Goal: Transaction & Acquisition: Purchase product/service

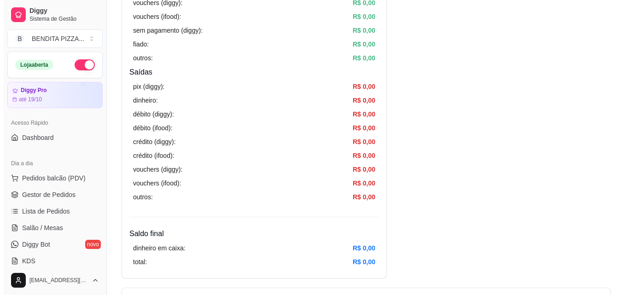
scroll to position [66, 0]
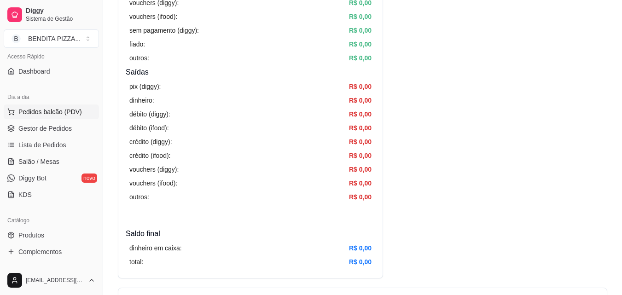
click at [62, 114] on span "Pedidos balcão (PDV)" at bounding box center [50, 111] width 64 height 9
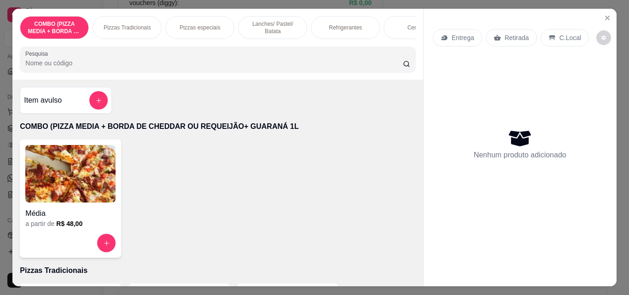
click at [134, 17] on div "Pizzas Tradicionais" at bounding box center [127, 27] width 69 height 23
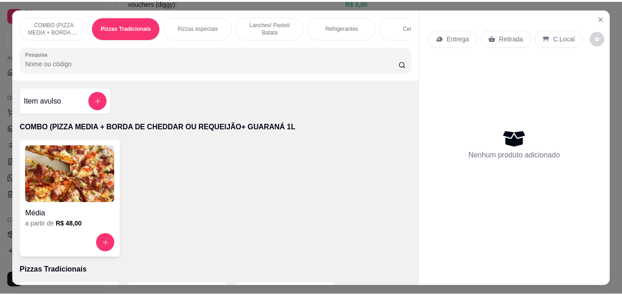
scroll to position [24, 0]
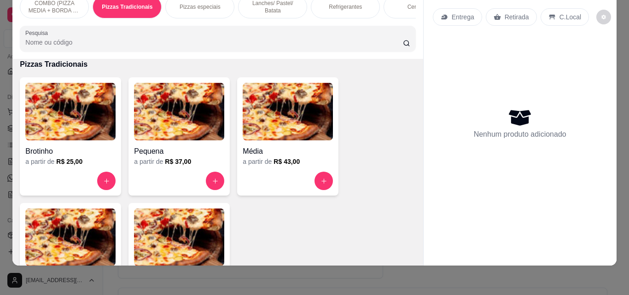
click at [161, 231] on img at bounding box center [179, 238] width 90 height 58
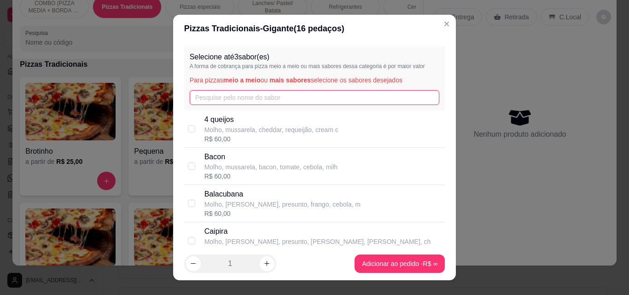
click at [237, 101] on input "text" at bounding box center [315, 97] width 250 height 15
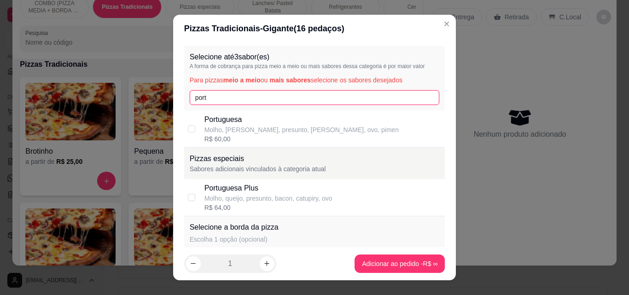
type input "port"
click at [207, 131] on p "Molho, [PERSON_NAME], presunto, [PERSON_NAME], ovo, pimen" at bounding box center [301, 129] width 195 height 9
checkbox input "true"
click at [220, 90] on input "port" at bounding box center [315, 97] width 250 height 15
type input "p"
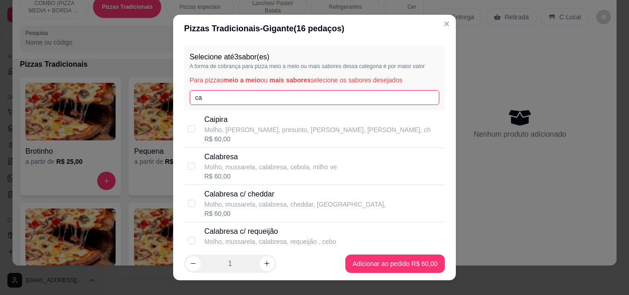
type input "ca"
click at [242, 158] on p "Calabresa" at bounding box center [270, 156] width 133 height 11
checkbox input "true"
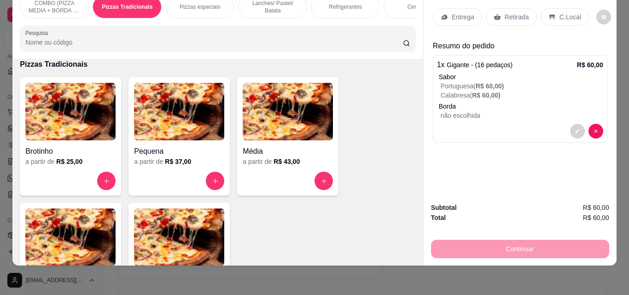
click at [443, 13] on icon at bounding box center [444, 16] width 7 height 7
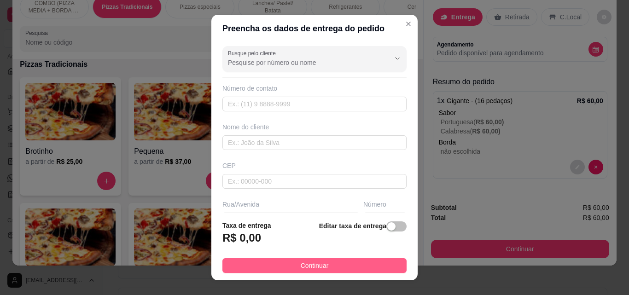
click at [353, 263] on button "Continuar" at bounding box center [314, 265] width 184 height 15
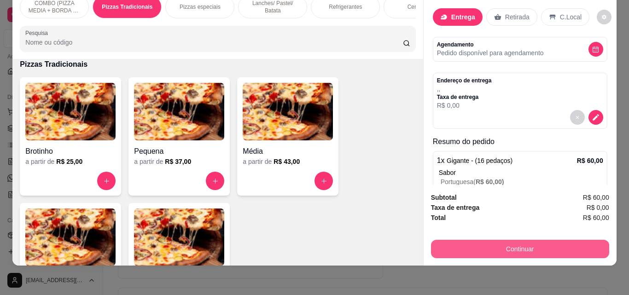
click at [487, 240] on button "Continuar" at bounding box center [520, 249] width 178 height 18
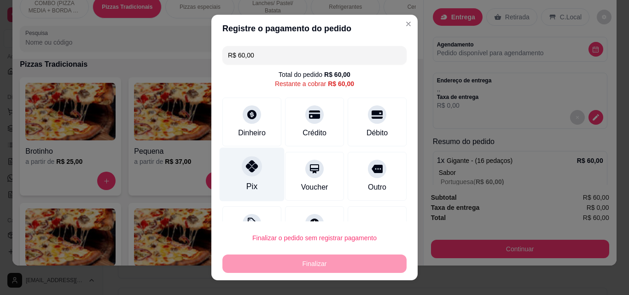
click at [251, 179] on div "Pix" at bounding box center [252, 175] width 65 height 54
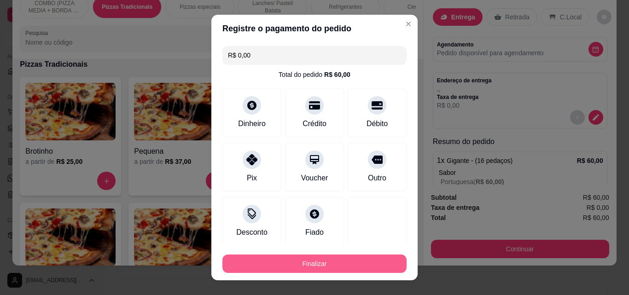
click at [311, 266] on button "Finalizar" at bounding box center [314, 264] width 184 height 18
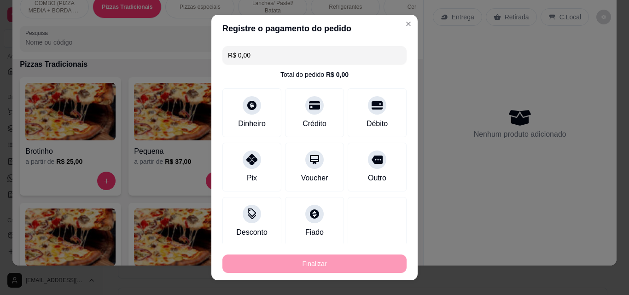
type input "-R$ 60,00"
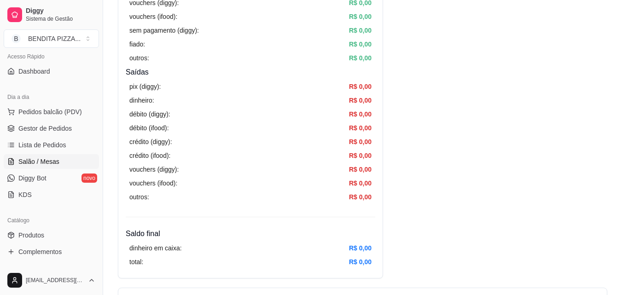
click at [45, 164] on span "Salão / Mesas" at bounding box center [38, 161] width 41 height 9
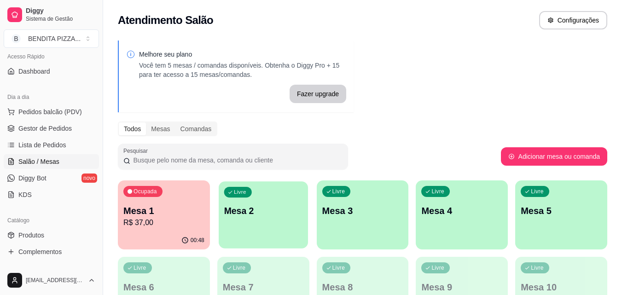
click at [258, 212] on p "Mesa 2" at bounding box center [263, 211] width 79 height 12
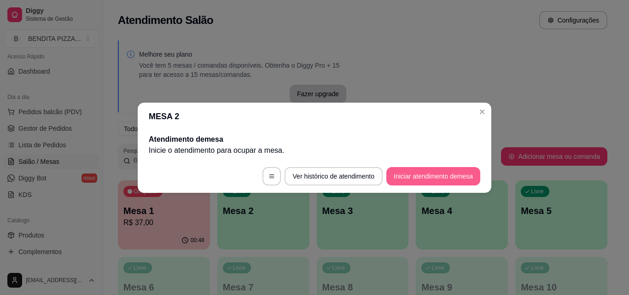
click at [395, 175] on button "Iniciar atendimento de mesa" at bounding box center [433, 176] width 94 height 18
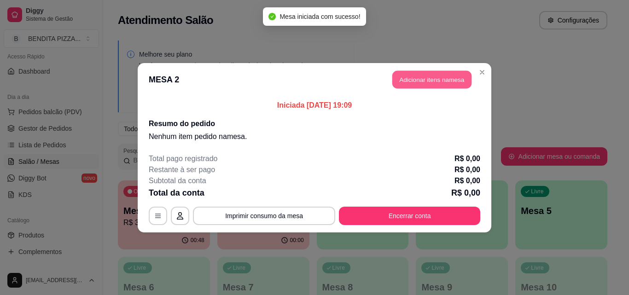
click at [421, 85] on button "Adicionar itens na mesa" at bounding box center [431, 79] width 79 height 18
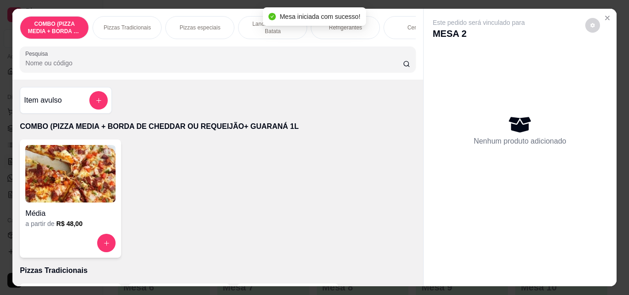
click at [128, 30] on div "Pizzas Tradicionais" at bounding box center [127, 27] width 69 height 23
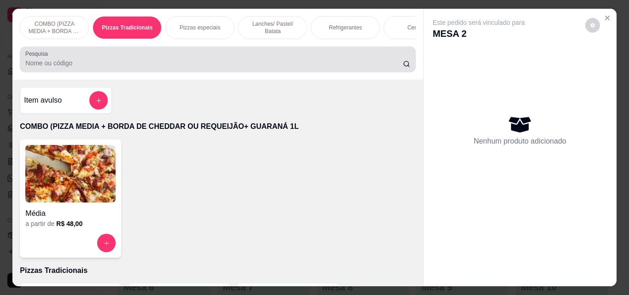
scroll to position [24, 0]
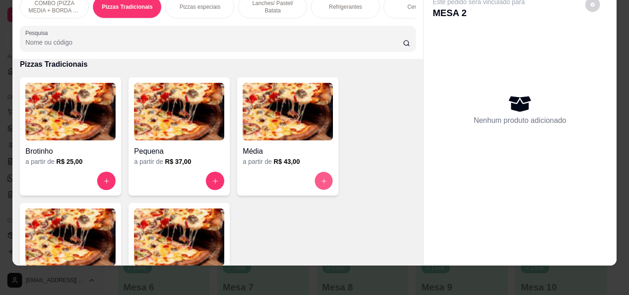
click at [322, 176] on button "increase-product-quantity" at bounding box center [324, 181] width 18 height 18
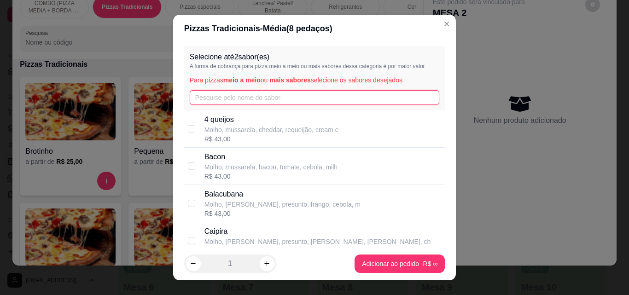
click at [309, 104] on input "text" at bounding box center [315, 97] width 250 height 15
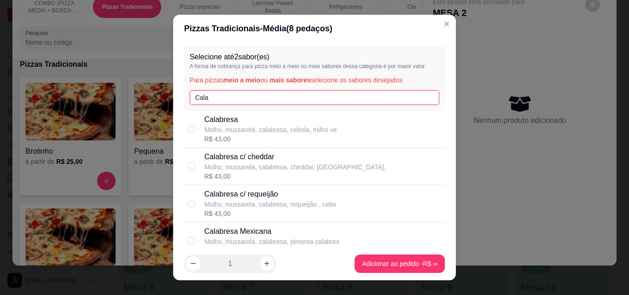
type input "Cala"
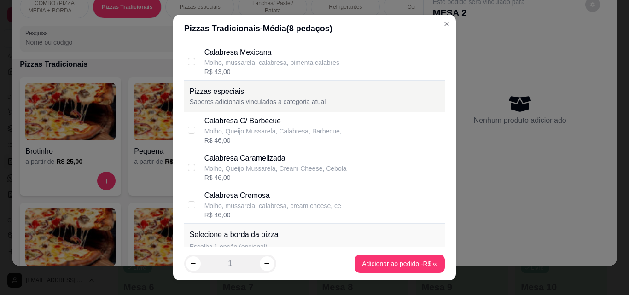
click at [294, 211] on div "R$ 46,00" at bounding box center [272, 214] width 137 height 9
checkbox input "true"
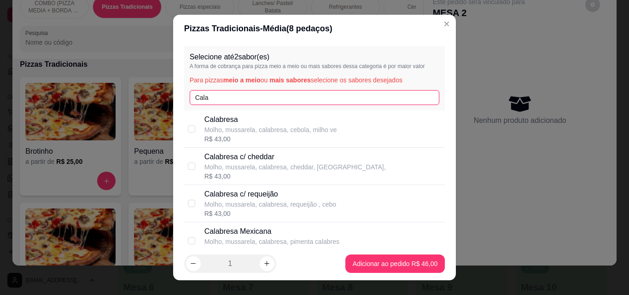
click at [409, 93] on input "Cala" at bounding box center [315, 97] width 250 height 15
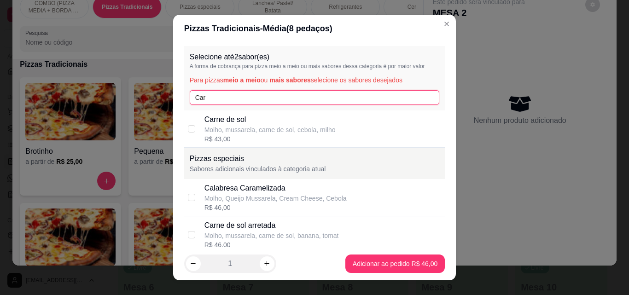
type input "Car"
click at [281, 145] on div "Carne de sol Molho, mussarela, carne de sol, cebola, milho R$ 43,00" at bounding box center [314, 128] width 261 height 37
checkbox input "true"
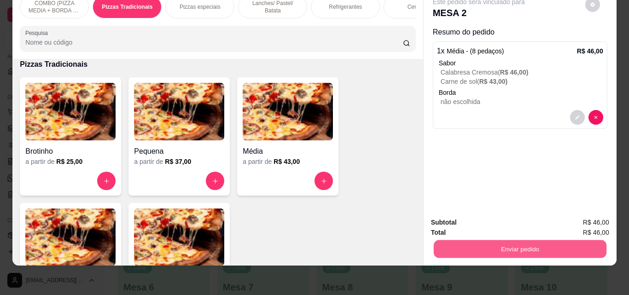
click at [496, 246] on button "Enviar pedido" at bounding box center [519, 249] width 173 height 18
click at [490, 224] on button "Não registrar e enviar pedido" at bounding box center [489, 219] width 93 height 17
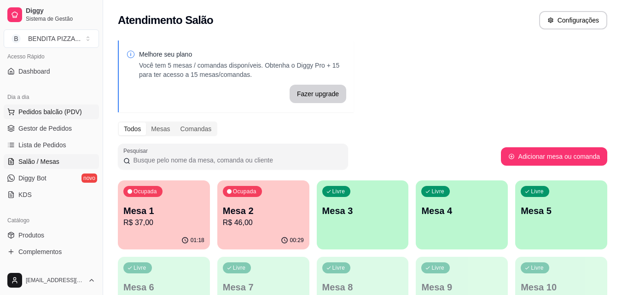
click at [37, 107] on button "Pedidos balcão (PDV)" at bounding box center [51, 112] width 95 height 15
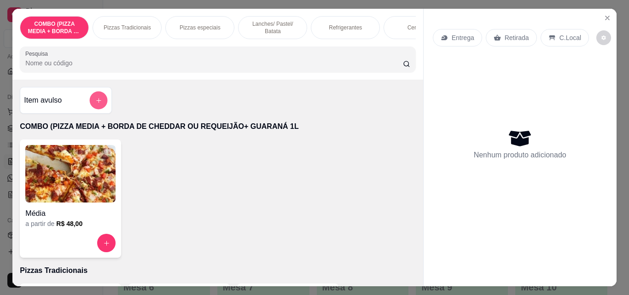
click at [100, 99] on button "add-separate-item" at bounding box center [99, 101] width 18 height 18
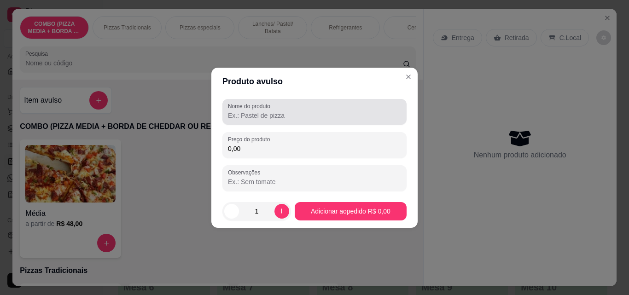
click at [250, 115] on input "Nome do produto" at bounding box center [314, 115] width 173 height 9
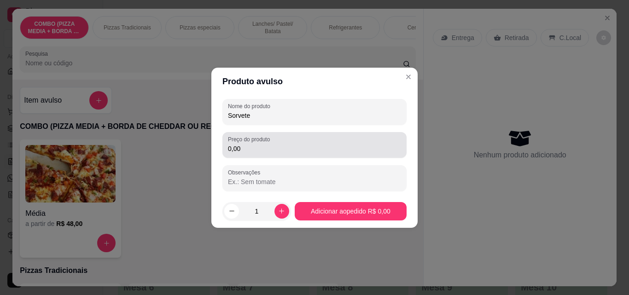
type input "Sorvete"
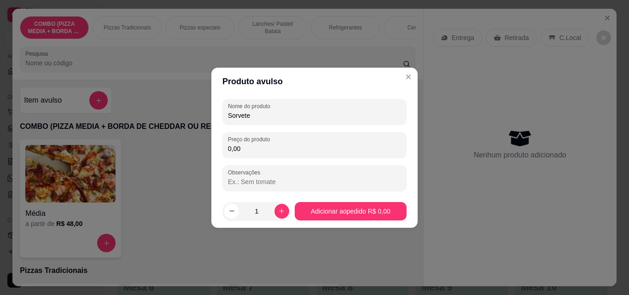
click at [249, 151] on input "0,00" at bounding box center [314, 148] width 173 height 9
type input "11,00"
click at [324, 200] on footer "1 Adicionar ao pedido R$ 11,00" at bounding box center [314, 211] width 206 height 33
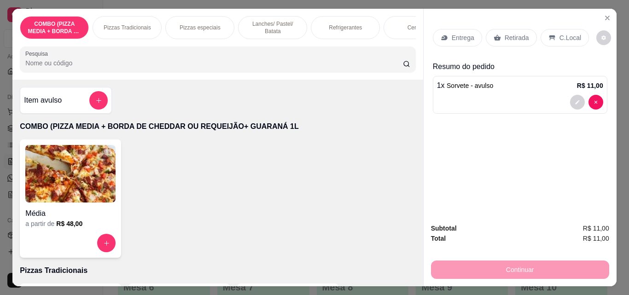
click at [500, 29] on div "Retirada" at bounding box center [511, 37] width 51 height 17
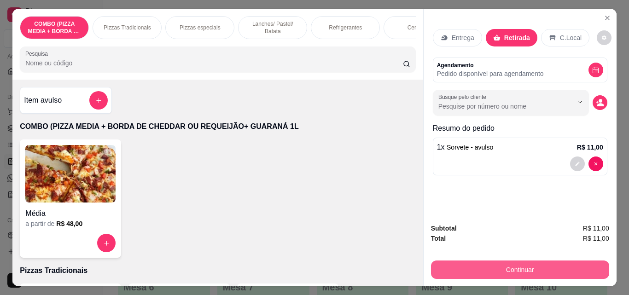
click at [511, 272] on button "Continuar" at bounding box center [520, 270] width 178 height 18
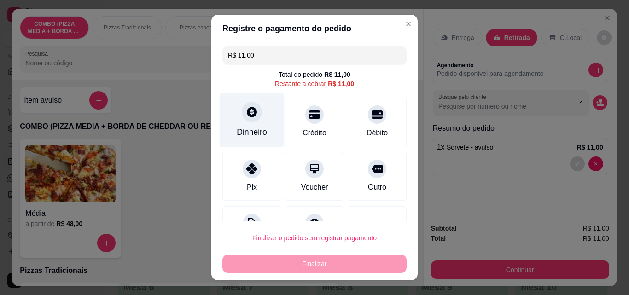
click at [253, 114] on div at bounding box center [252, 112] width 20 height 20
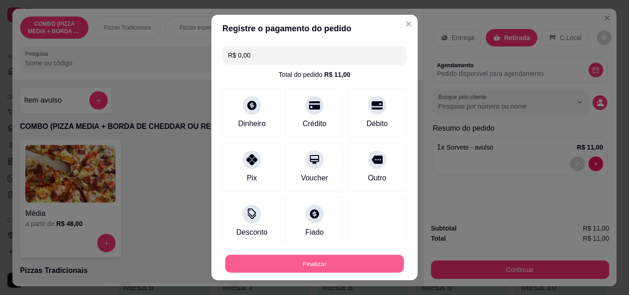
click at [367, 255] on div "Finalizar" at bounding box center [314, 264] width 184 height 18
click at [364, 261] on button "Finalizar" at bounding box center [314, 264] width 184 height 18
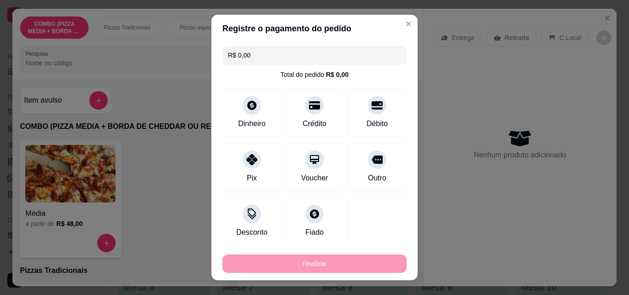
type input "-R$ 11,00"
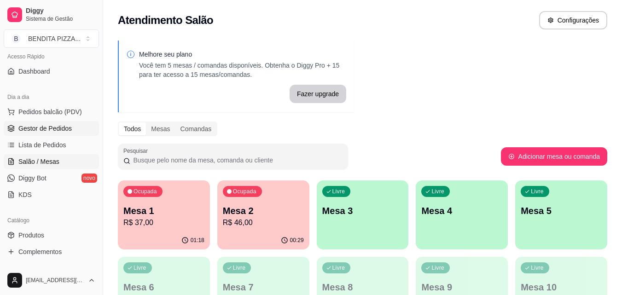
click at [51, 128] on span "Gestor de Pedidos" at bounding box center [44, 128] width 53 height 9
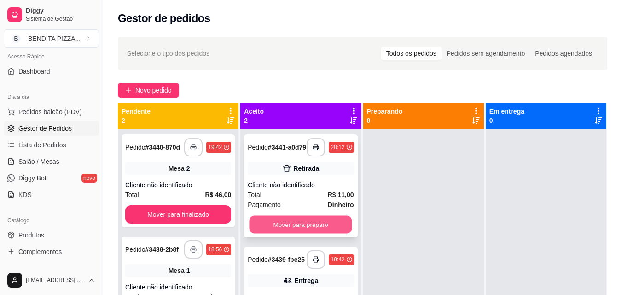
click at [318, 232] on button "Mover para preparo" at bounding box center [301, 225] width 103 height 18
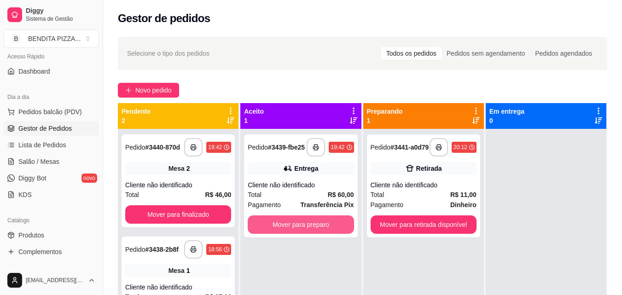
click at [318, 232] on button "Mover para preparo" at bounding box center [301, 224] width 106 height 18
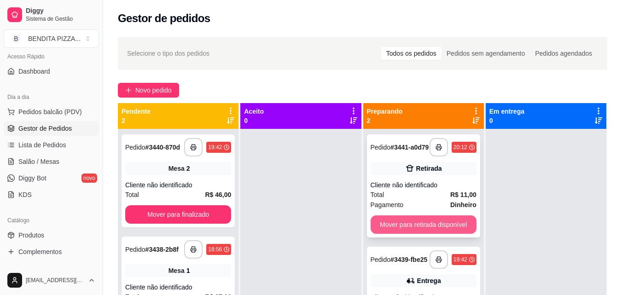
click at [442, 230] on button "Mover para retirada disponível" at bounding box center [424, 224] width 106 height 18
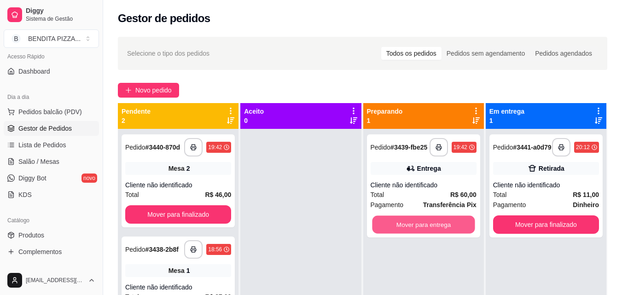
click at [442, 230] on button "Mover para entrega" at bounding box center [423, 225] width 103 height 18
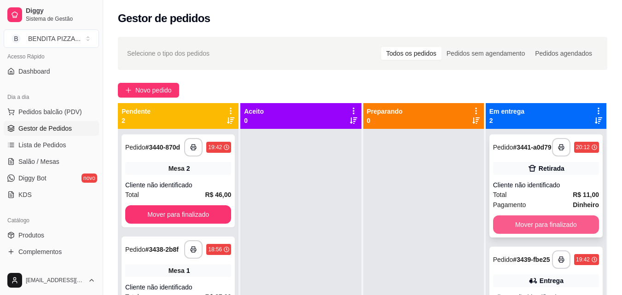
click at [519, 227] on button "Mover para finalizado" at bounding box center [546, 224] width 106 height 18
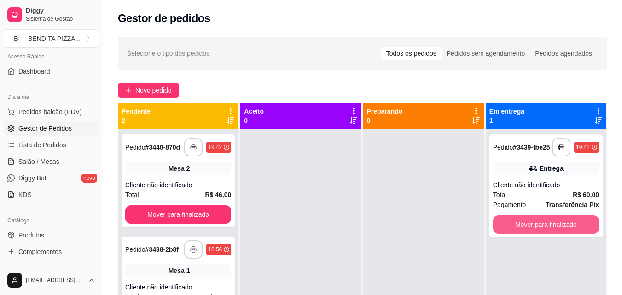
click at [519, 227] on button "Mover para finalizado" at bounding box center [546, 224] width 106 height 18
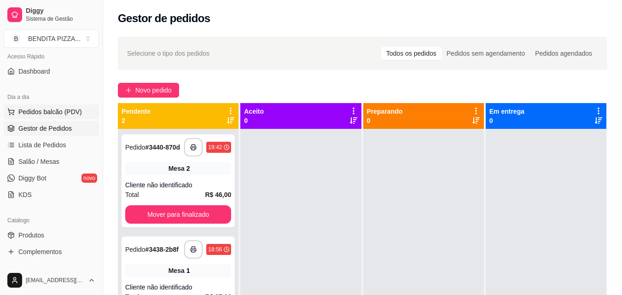
click at [69, 106] on button "Pedidos balcão (PDV)" at bounding box center [51, 112] width 95 height 15
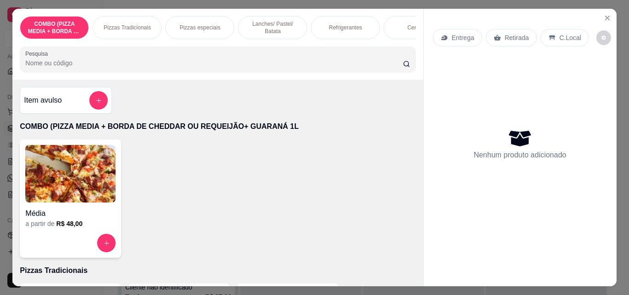
click at [117, 29] on div "Pizzas Tradicionais" at bounding box center [127, 27] width 69 height 23
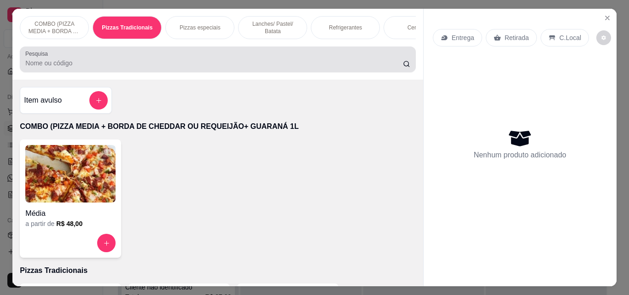
scroll to position [24, 0]
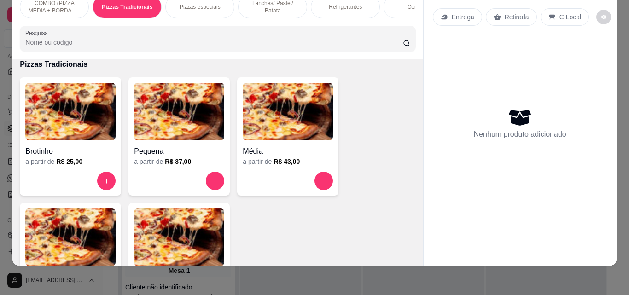
click at [80, 236] on img at bounding box center [70, 238] width 90 height 58
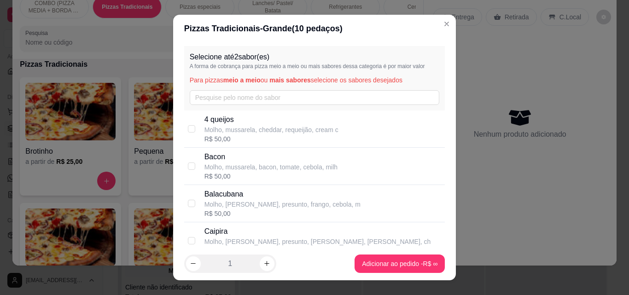
click at [226, 90] on div "Selecione até 2 sabor(es) A forma de cobrança para pizza meio a meio ou mais sa…" at bounding box center [314, 78] width 261 height 64
click at [222, 101] on input "text" at bounding box center [315, 97] width 250 height 15
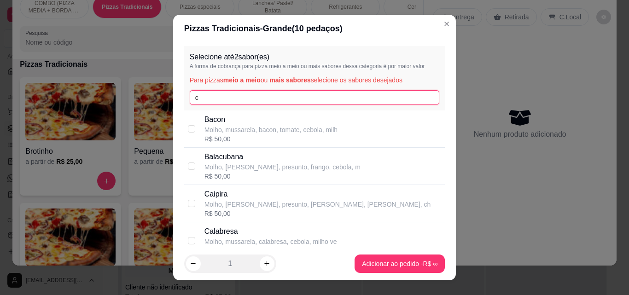
click at [222, 101] on input "c" at bounding box center [315, 97] width 250 height 15
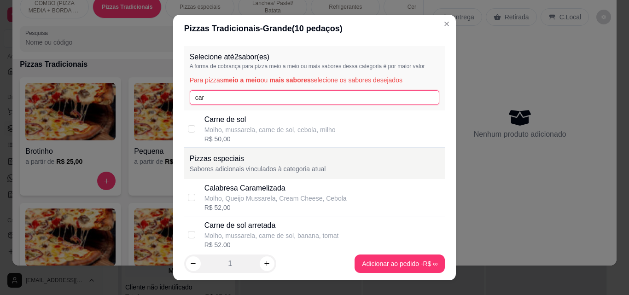
type input "car"
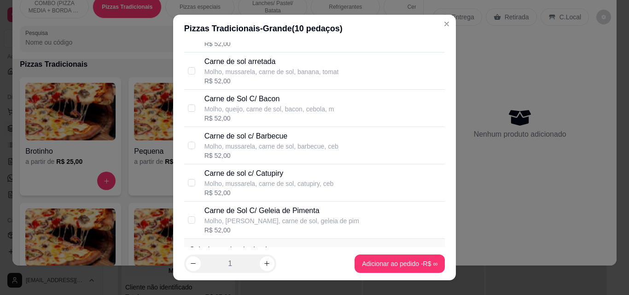
scroll to position [163, 0]
click at [289, 160] on div "R$ 52,00" at bounding box center [271, 156] width 134 height 9
checkbox input "true"
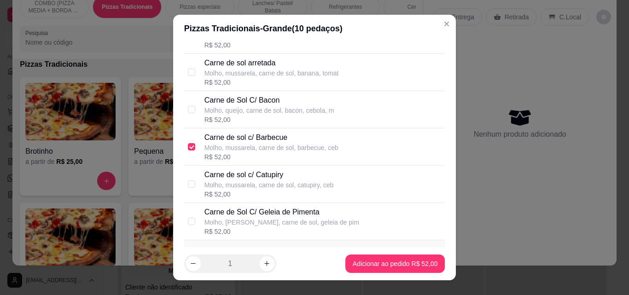
scroll to position [0, 0]
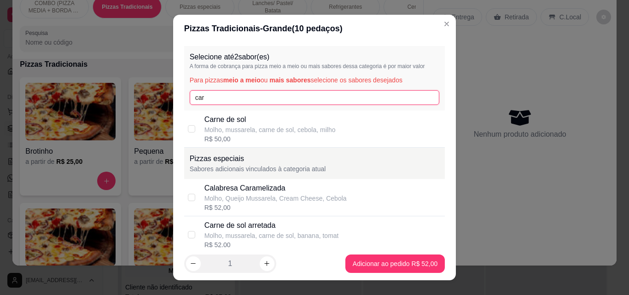
click at [406, 96] on input "car" at bounding box center [315, 97] width 250 height 15
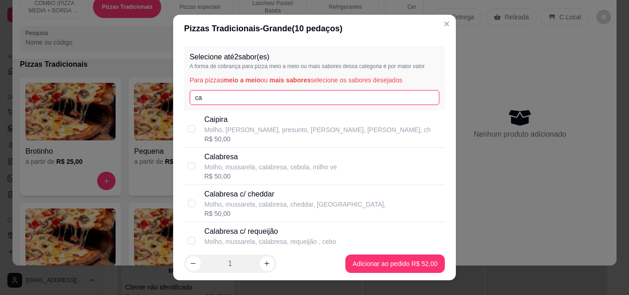
type input "c"
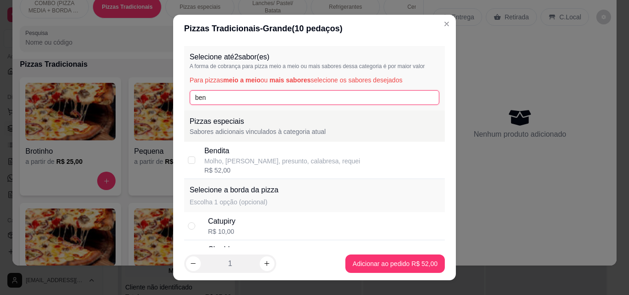
type input "ben"
click at [294, 169] on div "R$ 52,00" at bounding box center [282, 170] width 156 height 9
checkbox input "true"
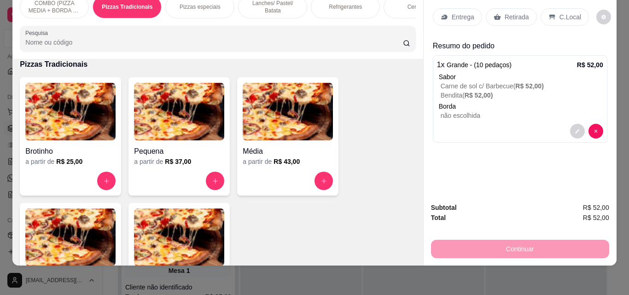
click at [453, 8] on div "Entrega" at bounding box center [457, 16] width 49 height 17
click at [452, 12] on p "Entrega" at bounding box center [463, 16] width 23 height 9
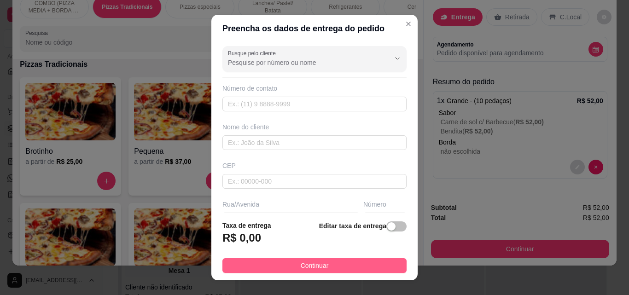
click at [358, 262] on button "Continuar" at bounding box center [314, 265] width 184 height 15
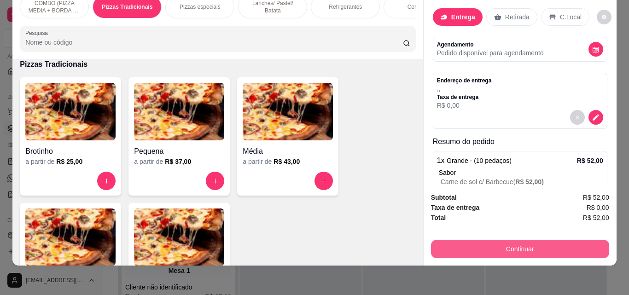
click at [499, 245] on button "Continuar" at bounding box center [520, 249] width 178 height 18
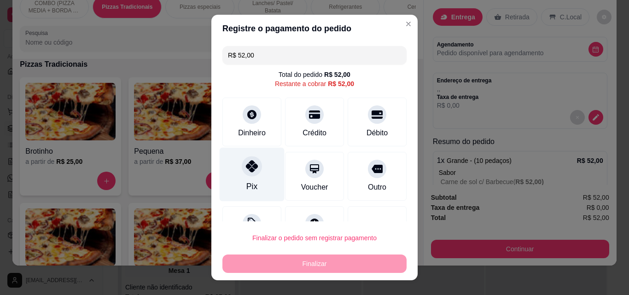
click at [251, 179] on div "Pix" at bounding box center [252, 175] width 65 height 54
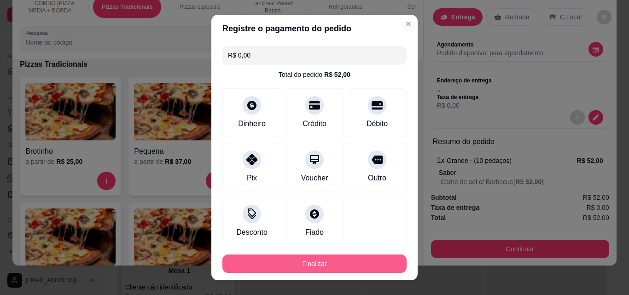
click at [307, 265] on button "Finalizar" at bounding box center [314, 264] width 184 height 18
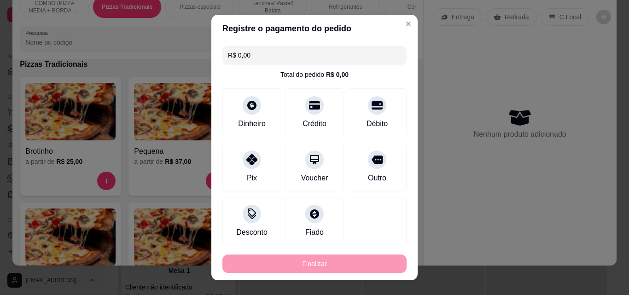
type input "-R$ 52,00"
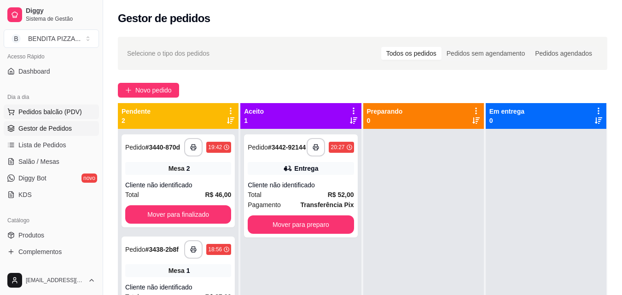
click at [38, 116] on span "Pedidos balcão (PDV)" at bounding box center [50, 111] width 64 height 9
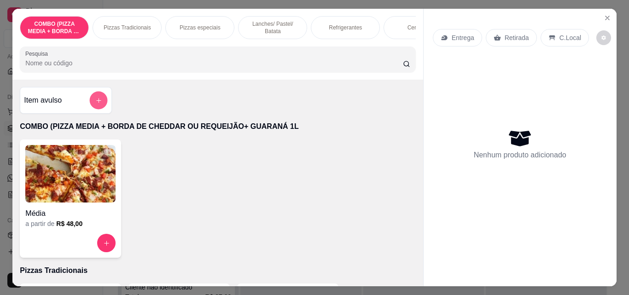
click at [96, 103] on icon "add-separate-item" at bounding box center [98, 100] width 5 height 5
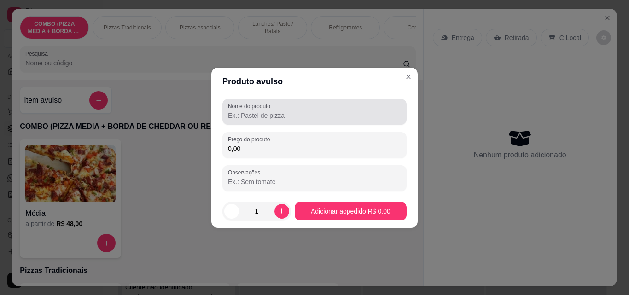
click at [275, 115] on input "Nome do produto" at bounding box center [314, 115] width 173 height 9
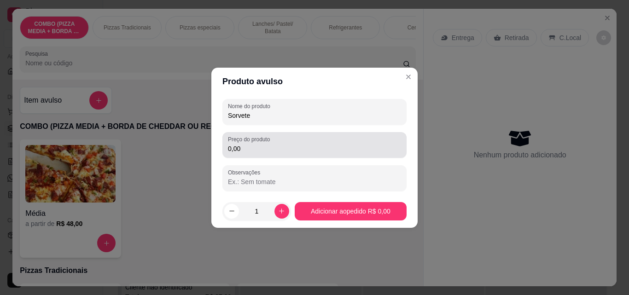
type input "Sorvete"
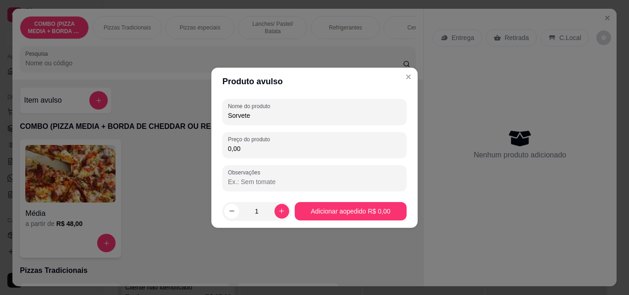
click at [261, 151] on input "0,00" at bounding box center [314, 148] width 173 height 9
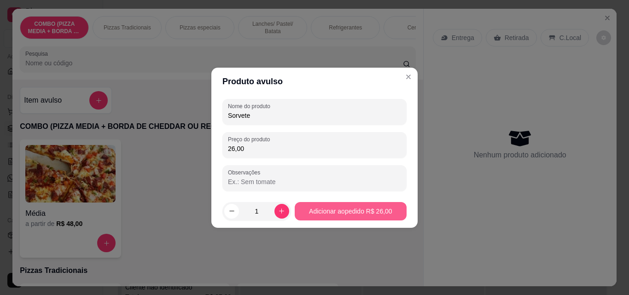
type input "26,00"
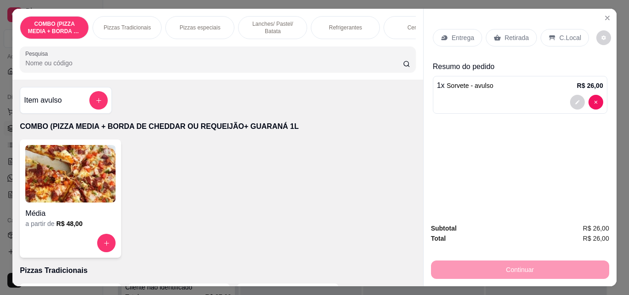
click at [540, 29] on div "C.Local" at bounding box center [564, 37] width 48 height 17
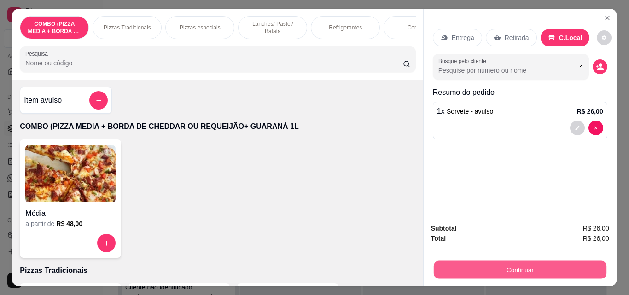
click at [529, 267] on button "Continuar" at bounding box center [519, 270] width 173 height 18
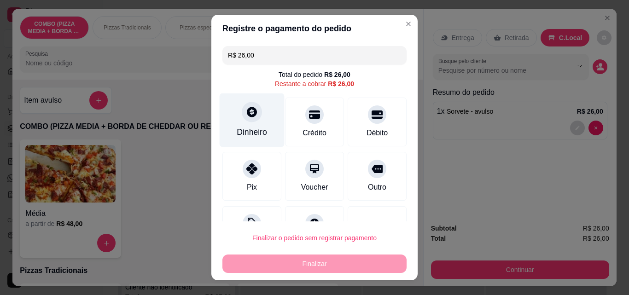
click at [242, 108] on div at bounding box center [252, 112] width 20 height 20
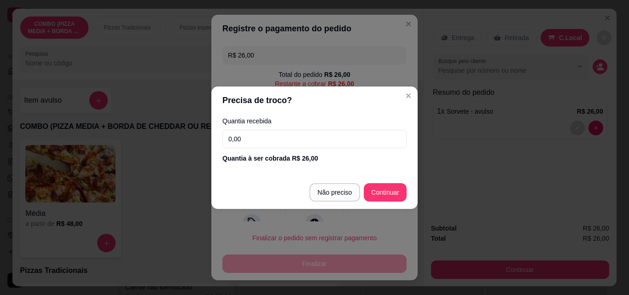
click at [276, 133] on input "0,00" at bounding box center [314, 139] width 184 height 18
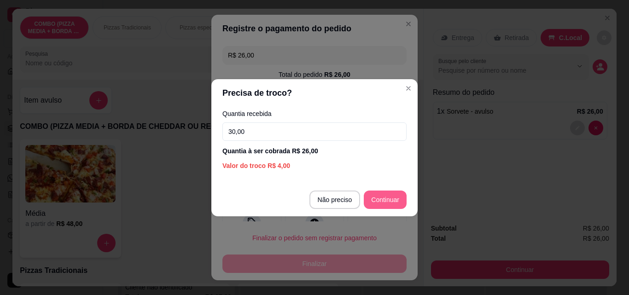
type input "30,00"
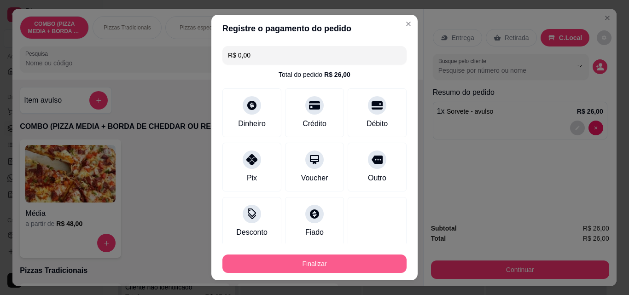
click at [360, 262] on button "Finalizar" at bounding box center [314, 264] width 184 height 18
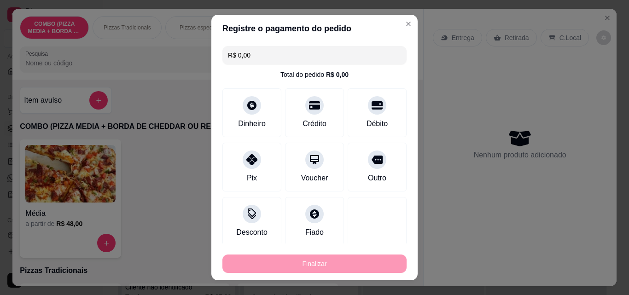
type input "-R$ 26,00"
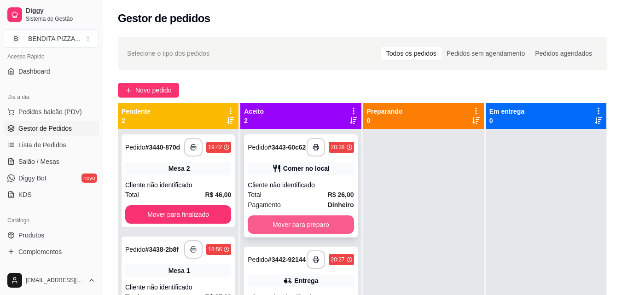
click at [321, 234] on button "Mover para preparo" at bounding box center [301, 224] width 106 height 18
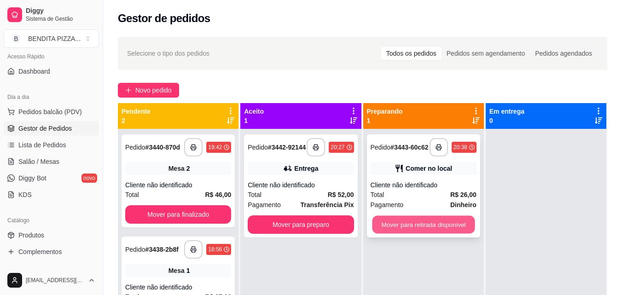
click at [395, 228] on button "Mover para retirada disponível" at bounding box center [423, 225] width 103 height 18
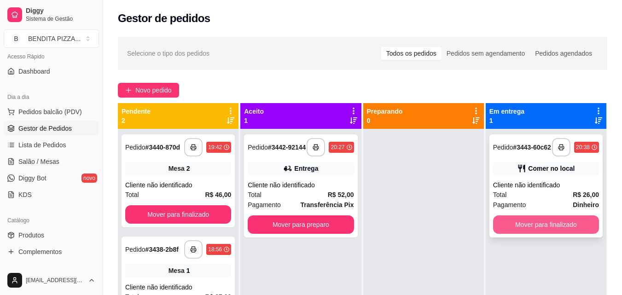
click at [513, 225] on button "Mover para finalizado" at bounding box center [546, 224] width 106 height 18
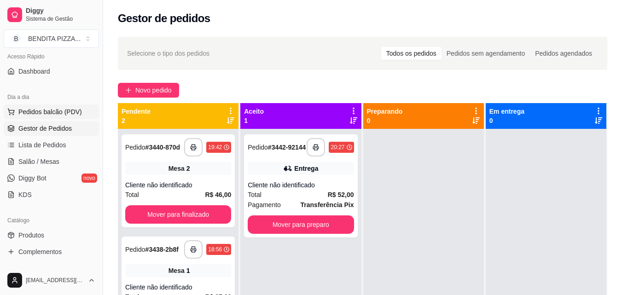
click at [72, 114] on span "Pedidos balcão (PDV)" at bounding box center [50, 111] width 64 height 9
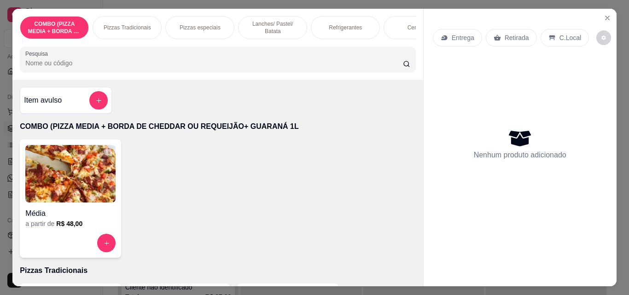
click at [131, 24] on p "Pizzas Tradicionais" at bounding box center [127, 27] width 47 height 7
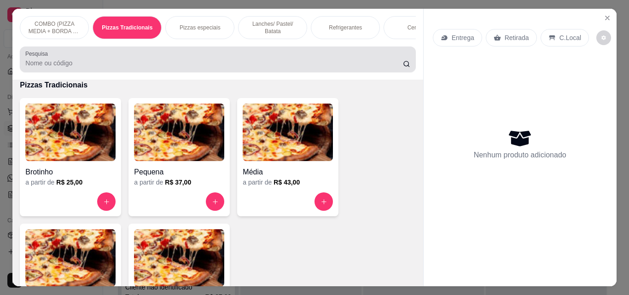
scroll to position [24, 0]
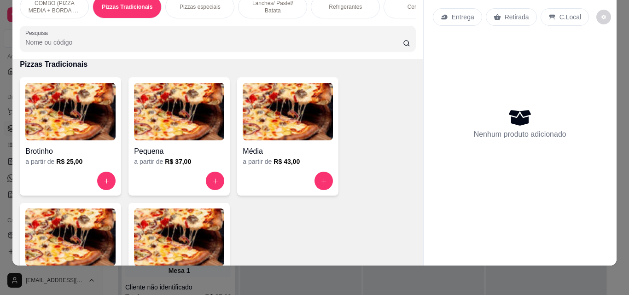
click at [310, 180] on div at bounding box center [288, 181] width 90 height 18
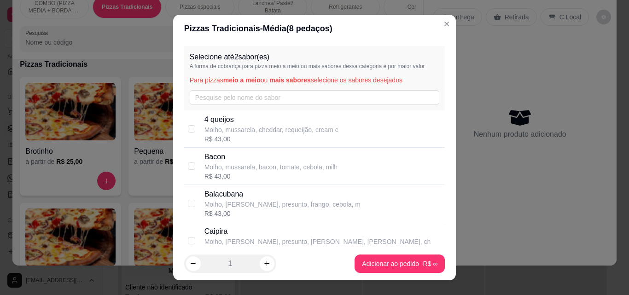
click at [256, 89] on div "Selecione até 2 sabor(es) A forma de cobrança para pizza meio a meio ou mais sa…" at bounding box center [314, 78] width 261 height 64
click at [256, 98] on input "text" at bounding box center [315, 97] width 250 height 15
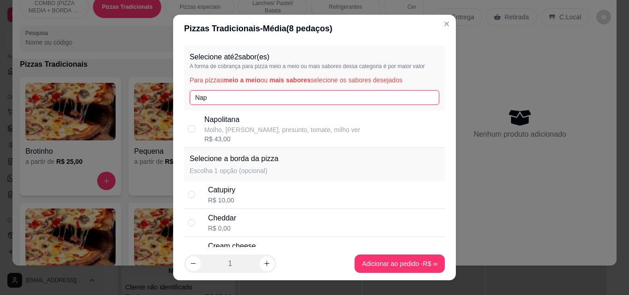
type input "Nap"
drag, startPoint x: 248, startPoint y: 123, endPoint x: 257, endPoint y: 139, distance: 19.0
click at [247, 123] on p "Napolitana" at bounding box center [282, 119] width 156 height 11
checkbox input "true"
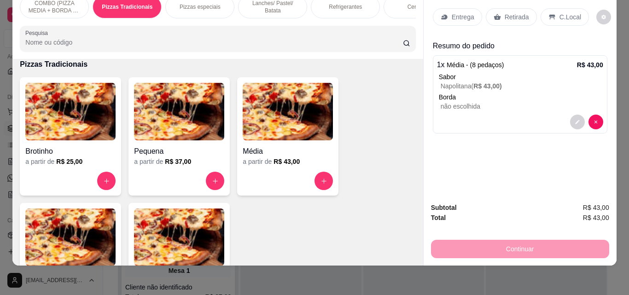
click at [510, 12] on p "Retirada" at bounding box center [517, 16] width 24 height 9
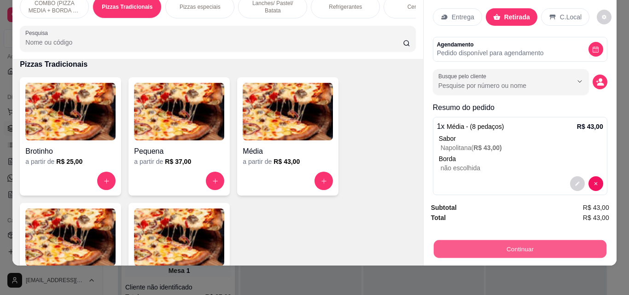
click at [494, 246] on button "Continuar" at bounding box center [519, 249] width 173 height 18
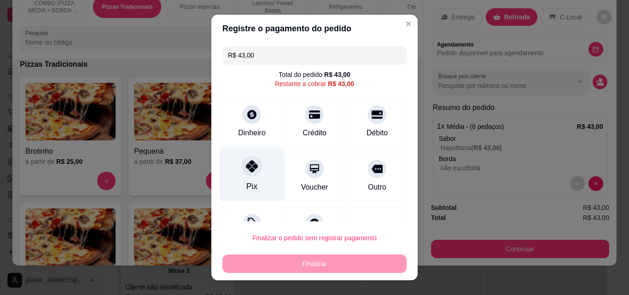
click at [254, 163] on div at bounding box center [252, 166] width 20 height 20
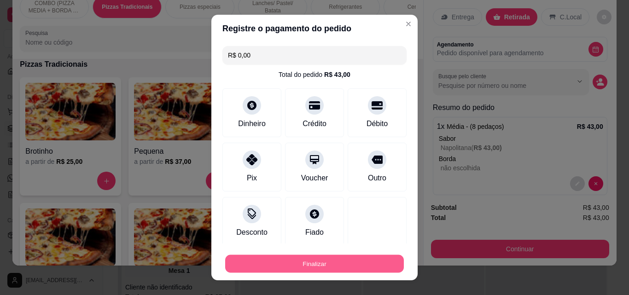
click at [358, 267] on button "Finalizar" at bounding box center [314, 264] width 179 height 18
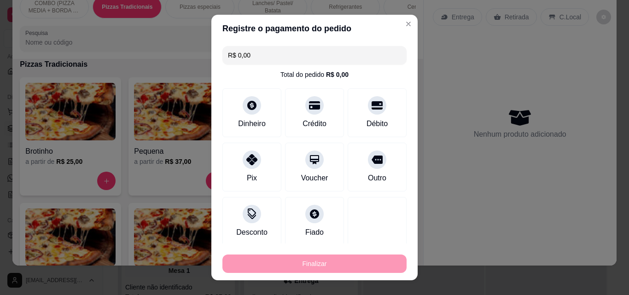
type input "-R$ 43,00"
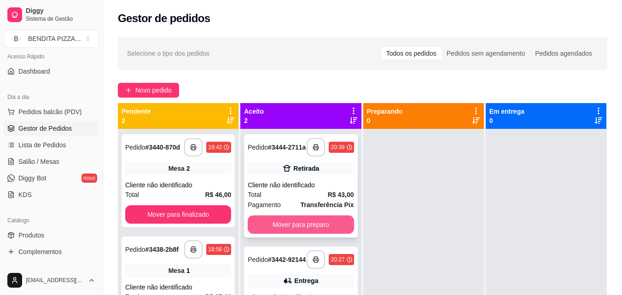
click at [289, 227] on button "Mover para preparo" at bounding box center [301, 224] width 106 height 18
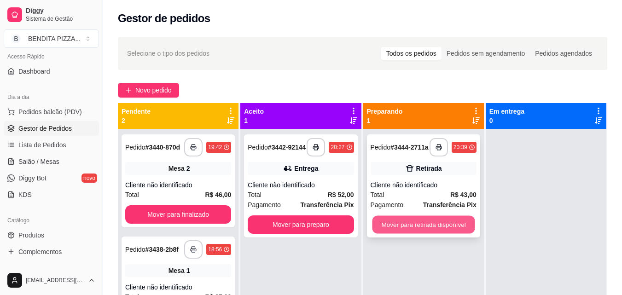
click at [400, 228] on button "Mover para retirada disponível" at bounding box center [423, 225] width 103 height 18
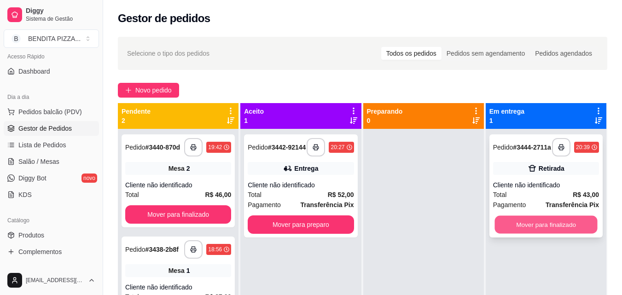
click at [510, 222] on button "Mover para finalizado" at bounding box center [545, 225] width 103 height 18
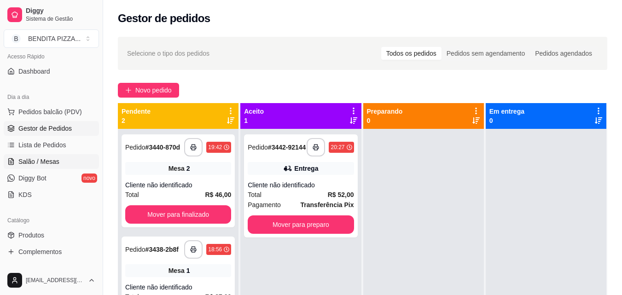
click at [42, 157] on link "Salão / Mesas" at bounding box center [51, 161] width 95 height 15
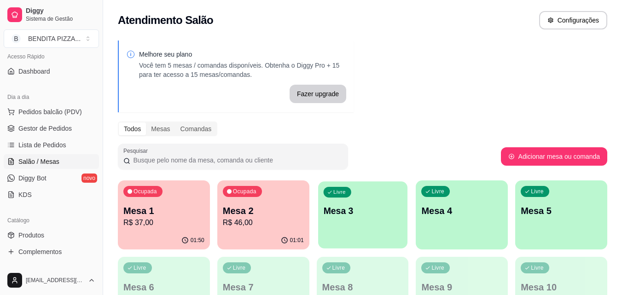
click at [359, 207] on p "Mesa 3" at bounding box center [362, 211] width 79 height 12
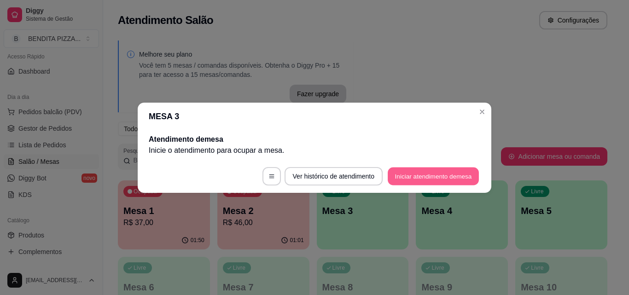
click at [443, 180] on button "Iniciar atendimento de mesa" at bounding box center [433, 176] width 91 height 18
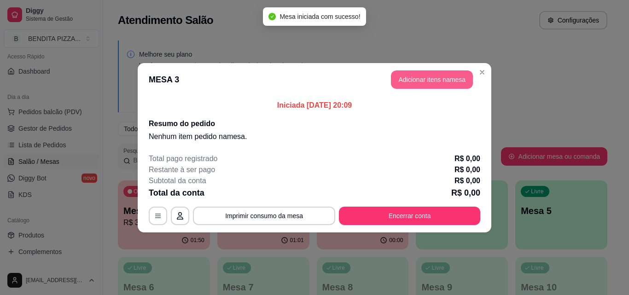
click at [426, 81] on button "Adicionar itens na mesa" at bounding box center [432, 79] width 82 height 18
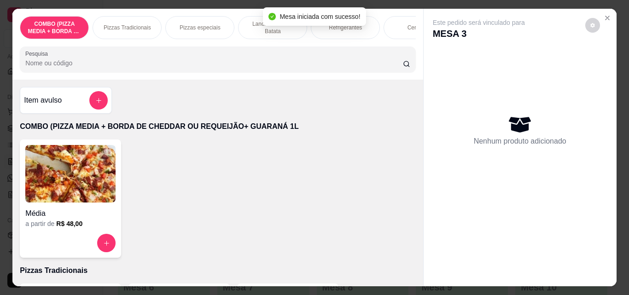
click at [127, 26] on p "Pizzas Tradicionais" at bounding box center [127, 27] width 47 height 7
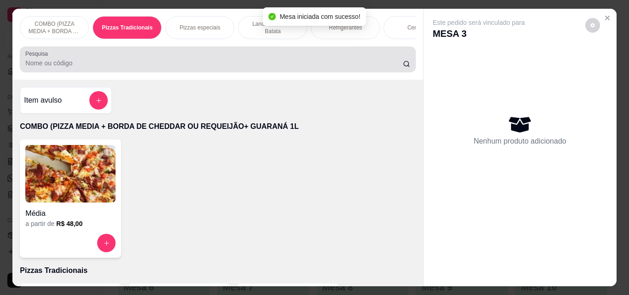
scroll to position [24, 0]
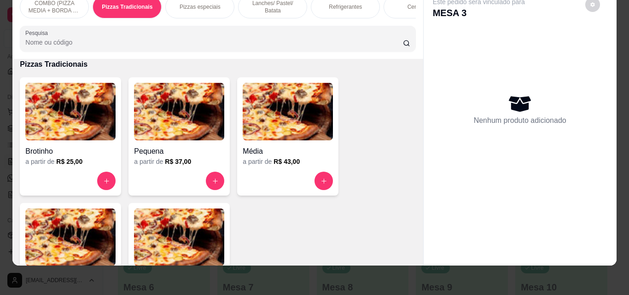
click at [30, 7] on p "COMBO (PIZZA MEDIA + BORDA DE CHEDDAR OU REQUEIJÃO+ GUARANÁ 1L" at bounding box center [54, 7] width 53 height 15
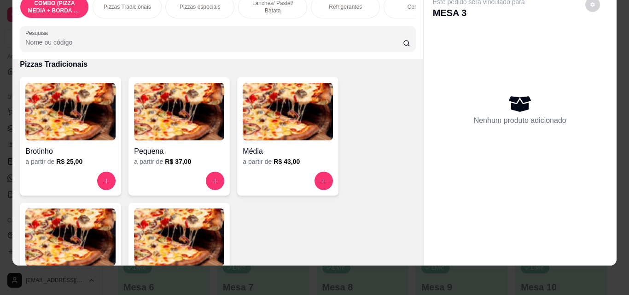
scroll to position [41, 0]
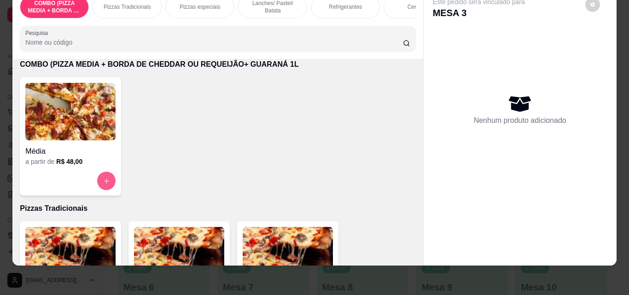
click at [97, 178] on button "increase-product-quantity" at bounding box center [106, 181] width 18 height 18
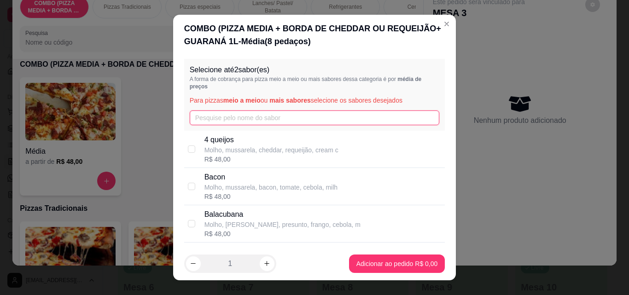
click at [221, 118] on input "text" at bounding box center [315, 117] width 250 height 15
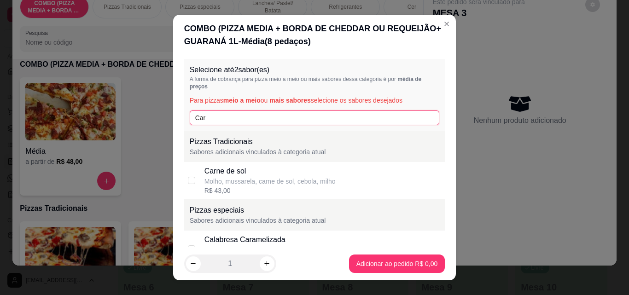
type input "Car"
click at [204, 169] on div "Carne de sol" at bounding box center [269, 171] width 131 height 11
checkbox input "true"
click at [223, 116] on input "Car" at bounding box center [315, 117] width 250 height 15
type input "C"
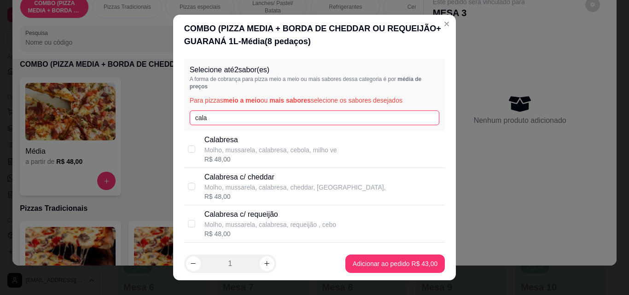
type input "cala"
click at [218, 156] on div "R$ 48,00" at bounding box center [270, 159] width 133 height 9
checkbox input "true"
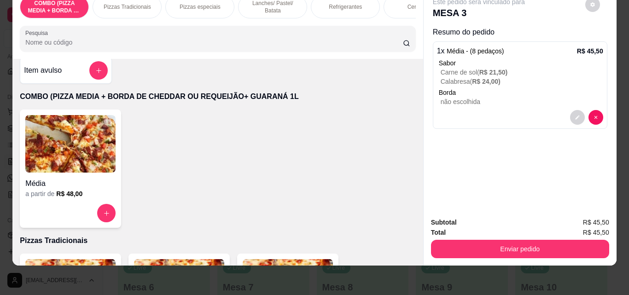
scroll to position [0, 0]
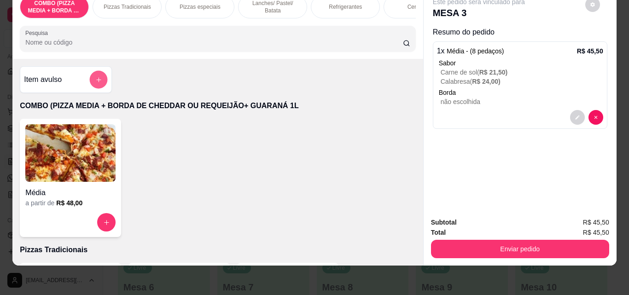
click at [94, 76] on button "add-separate-item" at bounding box center [99, 80] width 18 height 18
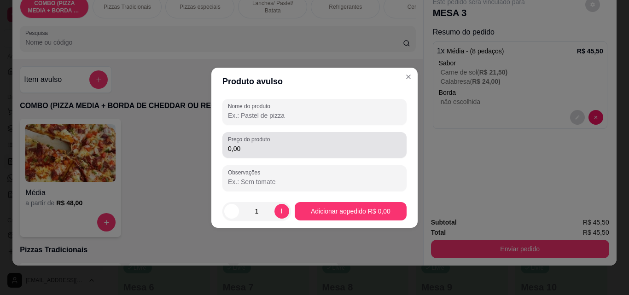
click at [266, 153] on input "0,00" at bounding box center [314, 148] width 173 height 9
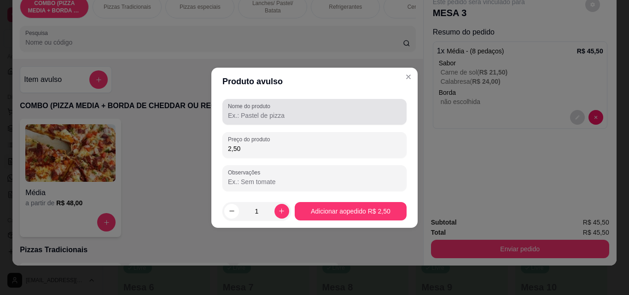
type input "2,50"
click at [253, 122] on div "Nome do produto" at bounding box center [314, 112] width 184 height 26
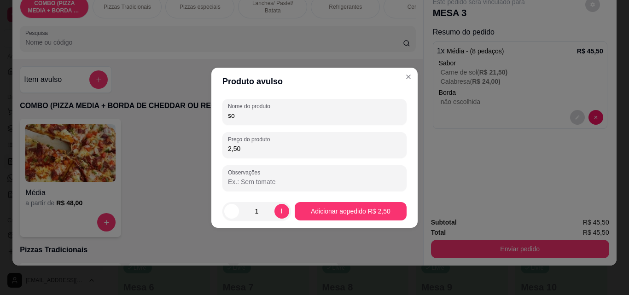
type input "s"
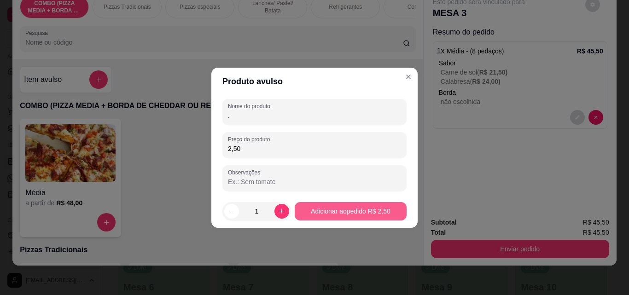
type input "."
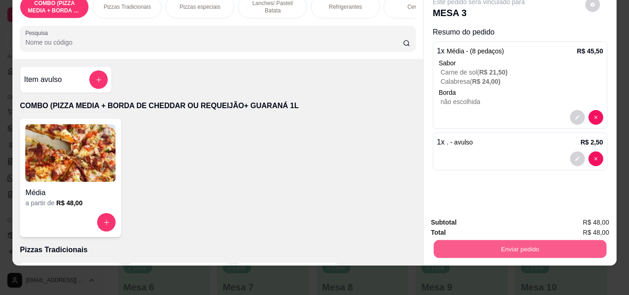
click at [479, 249] on button "Enviar pedido" at bounding box center [519, 249] width 173 height 18
click at [456, 225] on button "Não registrar e enviar pedido" at bounding box center [489, 219] width 93 height 17
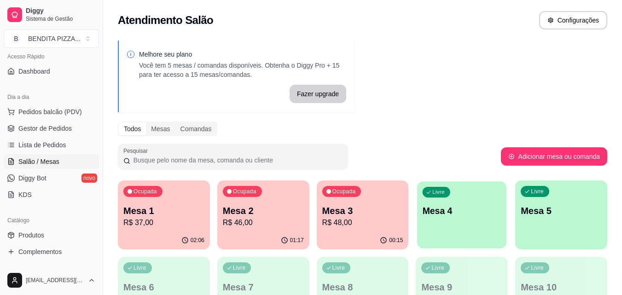
click at [448, 229] on div "Livre Mesa 4" at bounding box center [461, 209] width 89 height 56
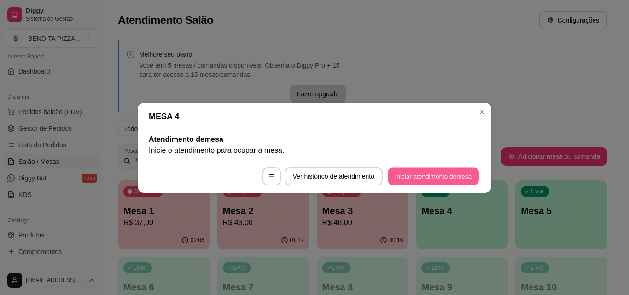
click at [420, 179] on button "Iniciar atendimento de mesa" at bounding box center [433, 176] width 91 height 18
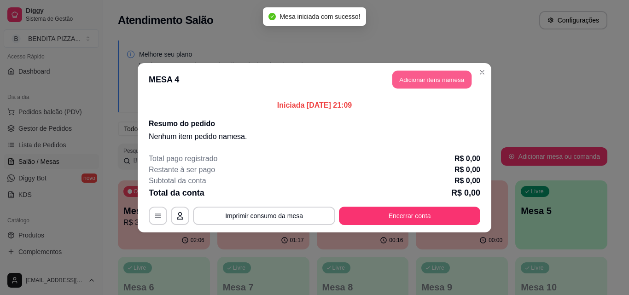
click at [402, 80] on button "Adicionar itens na mesa" at bounding box center [431, 79] width 79 height 18
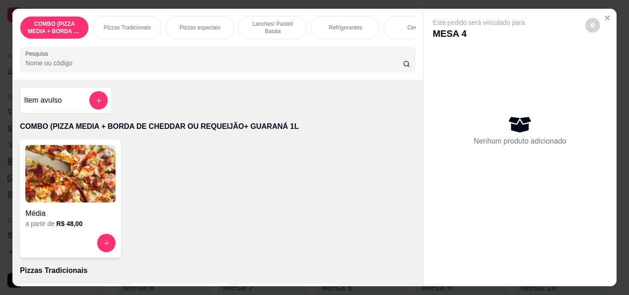
click at [135, 18] on div "Pizzas Tradicionais" at bounding box center [127, 27] width 69 height 23
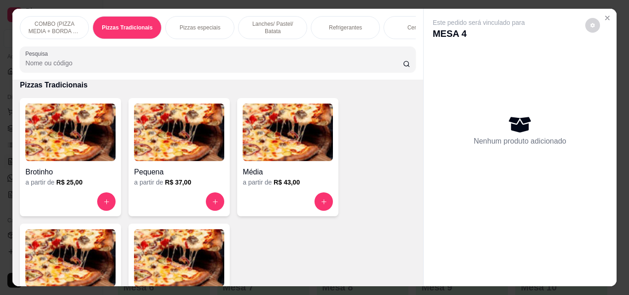
scroll to position [24, 0]
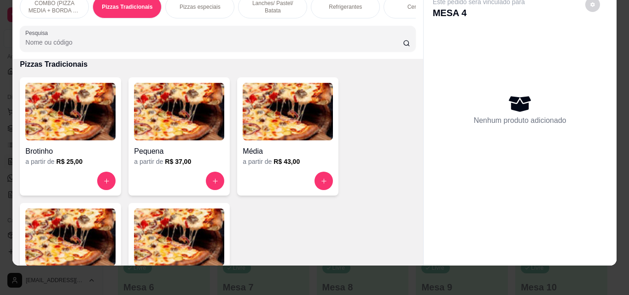
click at [185, 222] on img at bounding box center [179, 238] width 90 height 58
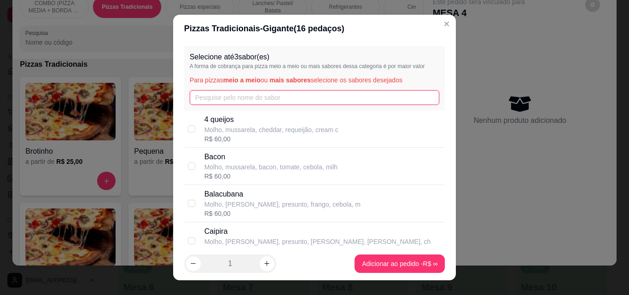
click at [238, 103] on input "text" at bounding box center [315, 97] width 250 height 15
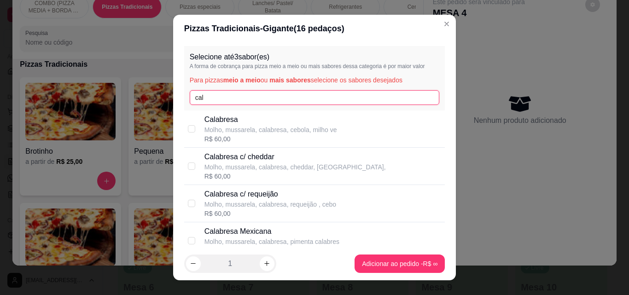
type input "cal"
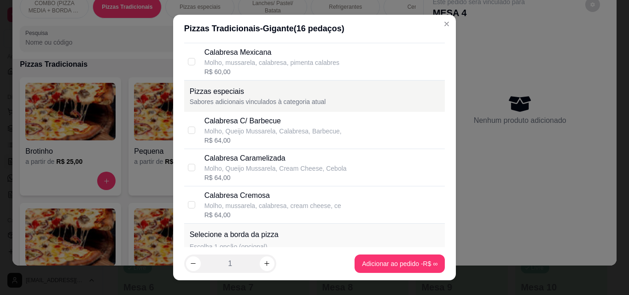
click at [341, 201] on div "Calabresa Cremosa Molho, mussarela, calabresa, cream cheese, ce R$ 64,00" at bounding box center [322, 204] width 237 height 29
checkbox input "true"
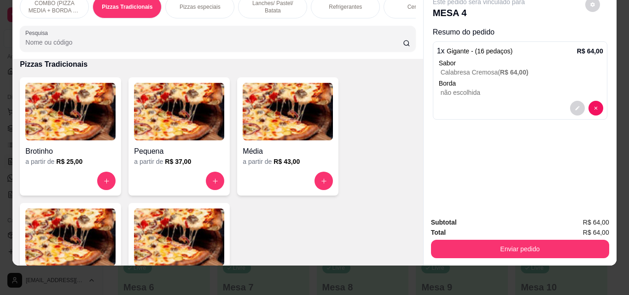
click at [333, 3] on p "Refrigerantes" at bounding box center [345, 6] width 33 height 7
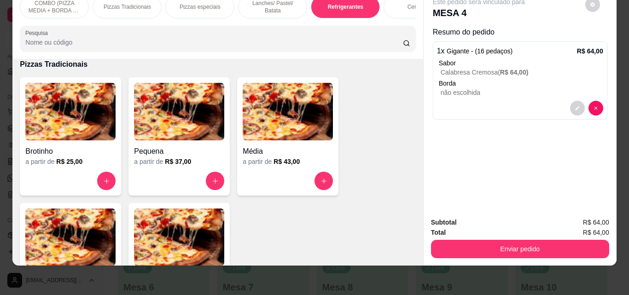
scroll to position [1422, 0]
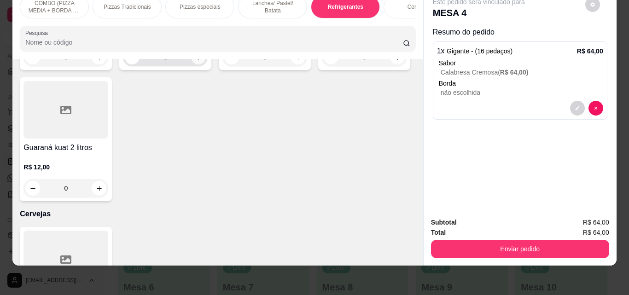
click at [195, 61] on icon "increase-product-quantity" at bounding box center [198, 57] width 7 height 7
type input "1"
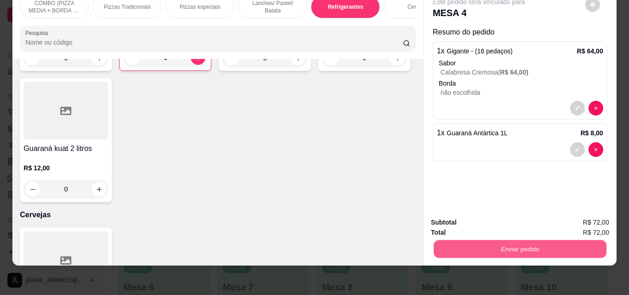
click at [492, 247] on button "Enviar pedido" at bounding box center [519, 249] width 173 height 18
click at [476, 215] on button "Não registrar e enviar pedido" at bounding box center [490, 219] width 96 height 17
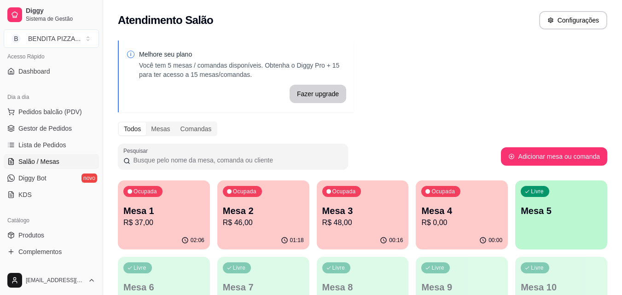
click at [569, 212] on p "Mesa 5" at bounding box center [561, 210] width 81 height 13
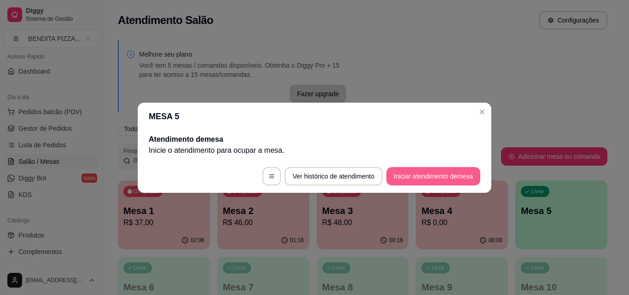
click at [460, 183] on button "Iniciar atendimento de mesa" at bounding box center [433, 176] width 94 height 18
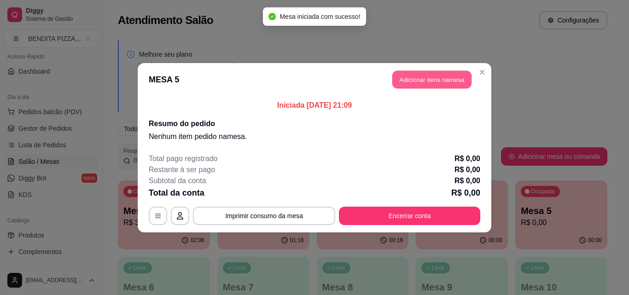
click at [409, 81] on button "Adicionar itens na mesa" at bounding box center [431, 79] width 79 height 18
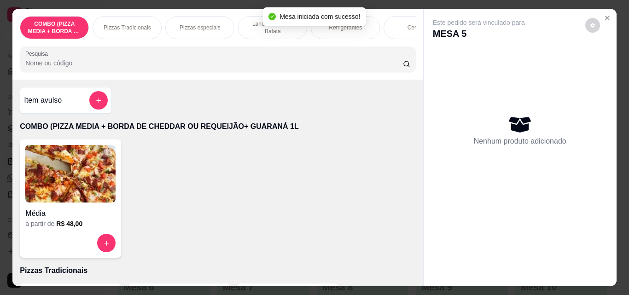
click at [124, 24] on p "Pizzas Tradicionais" at bounding box center [127, 27] width 47 height 7
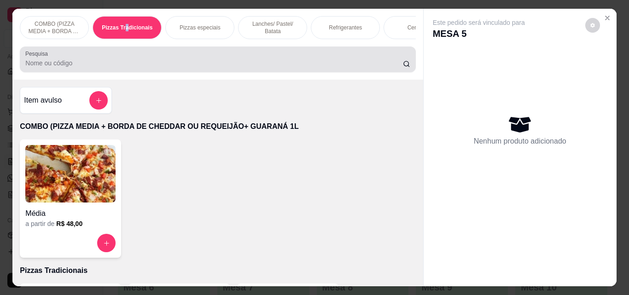
scroll to position [24, 0]
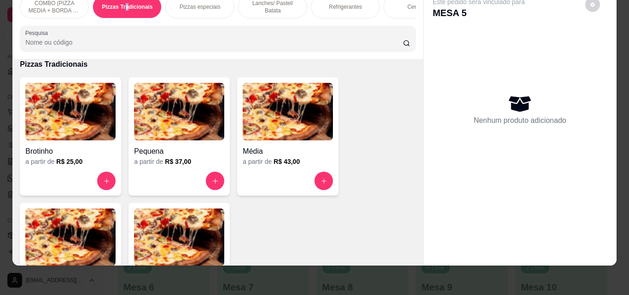
click at [199, 233] on img at bounding box center [179, 238] width 90 height 58
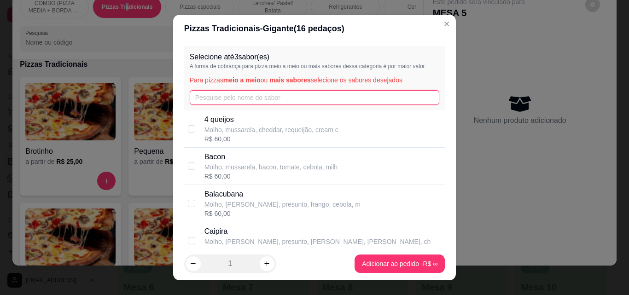
click at [297, 95] on input "text" at bounding box center [315, 97] width 250 height 15
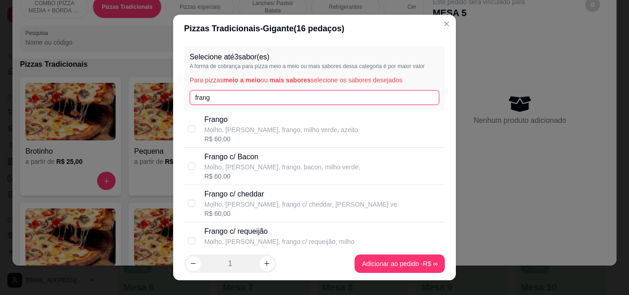
type input "frang"
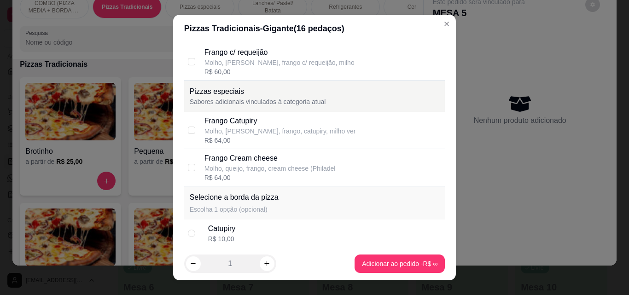
click at [291, 139] on div "R$ 64,00" at bounding box center [279, 140] width 151 height 9
checkbox input "true"
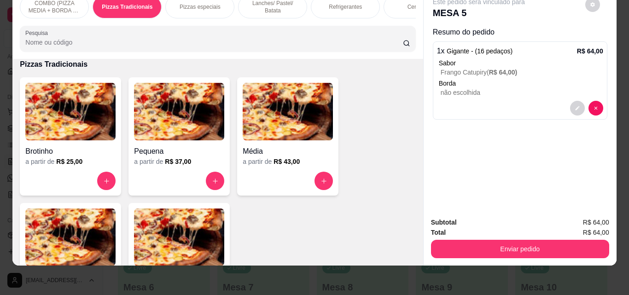
click at [335, 7] on div "Refrigerantes" at bounding box center [345, 6] width 69 height 23
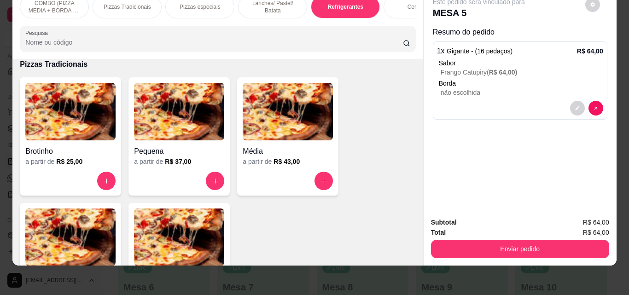
scroll to position [1422, 0]
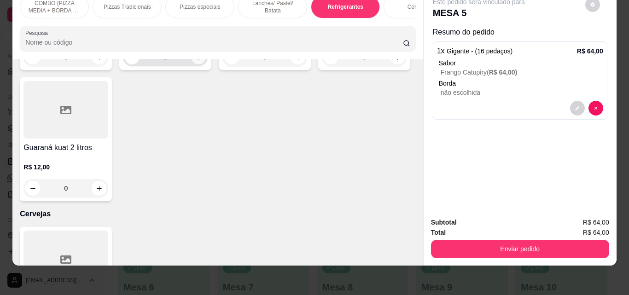
click at [192, 64] on button "increase-product-quantity" at bounding box center [199, 57] width 14 height 14
type input "1"
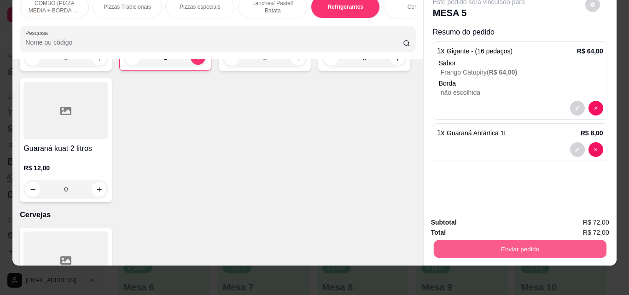
click at [459, 244] on button "Enviar pedido" at bounding box center [519, 249] width 173 height 18
click at [450, 215] on button "Não registrar e enviar pedido" at bounding box center [489, 219] width 93 height 17
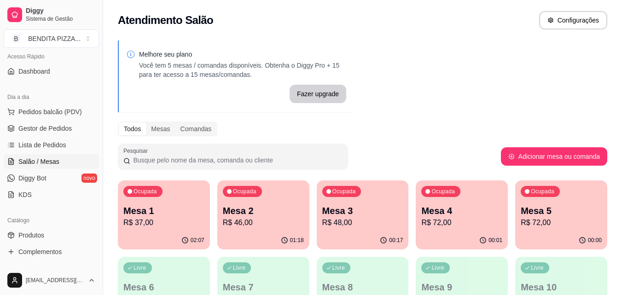
click at [470, 223] on p "R$ 72,00" at bounding box center [461, 222] width 81 height 11
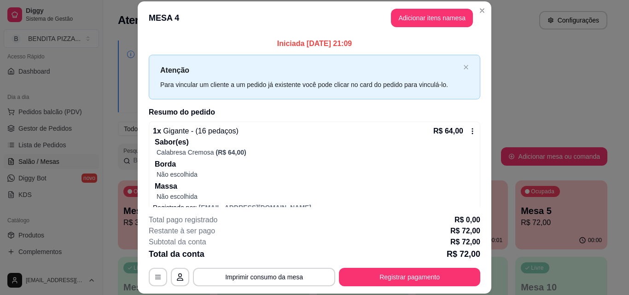
click at [480, 175] on div "Iniciada [DATE] 21:09 Atenção Para vincular um cliente a um pedido já existente…" at bounding box center [315, 121] width 354 height 173
click at [469, 130] on icon at bounding box center [472, 131] width 7 height 7
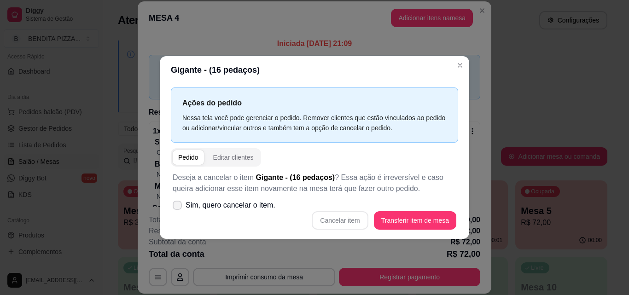
click at [183, 201] on label "Sim, quero cancelar o item." at bounding box center [224, 205] width 110 height 18
click at [178, 207] on input "Sim, quero cancelar o item." at bounding box center [175, 210] width 6 height 6
checkbox input "true"
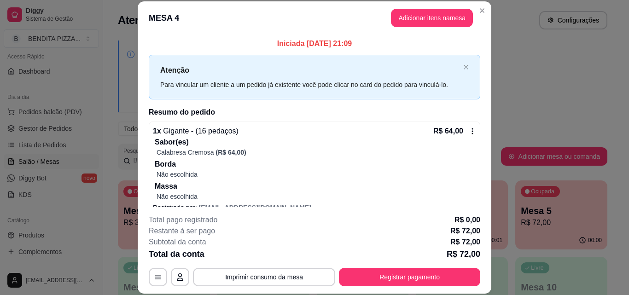
click at [457, 132] on div "R$ 64,00" at bounding box center [454, 131] width 43 height 11
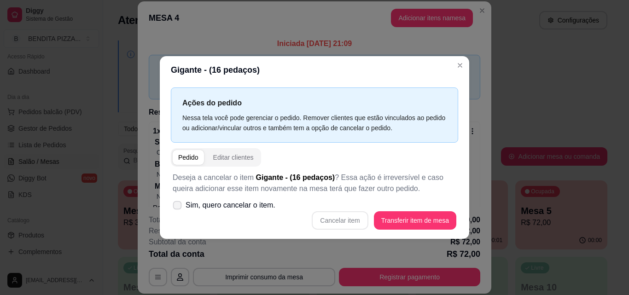
click at [178, 202] on span at bounding box center [177, 205] width 9 height 9
click at [178, 207] on input "Sim, quero cancelar o item." at bounding box center [175, 210] width 6 height 6
checkbox input "true"
click at [336, 225] on button "Cancelar item" at bounding box center [340, 220] width 55 height 18
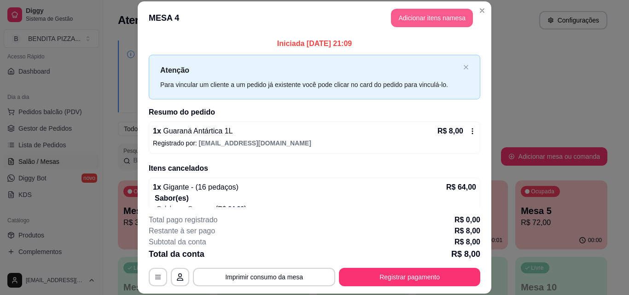
click at [416, 20] on button "Adicionar itens na mesa" at bounding box center [432, 18] width 82 height 18
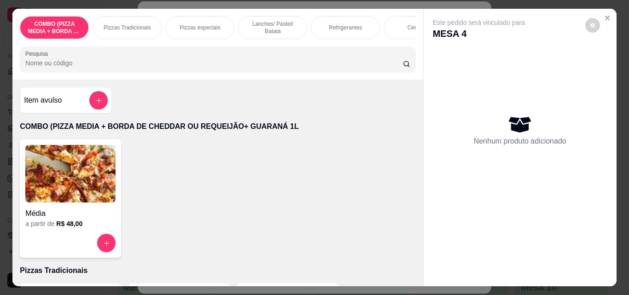
click at [118, 28] on div "Pizzas Tradicionais" at bounding box center [127, 27] width 69 height 23
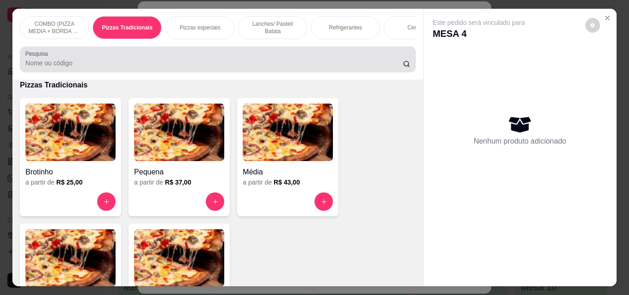
scroll to position [24, 0]
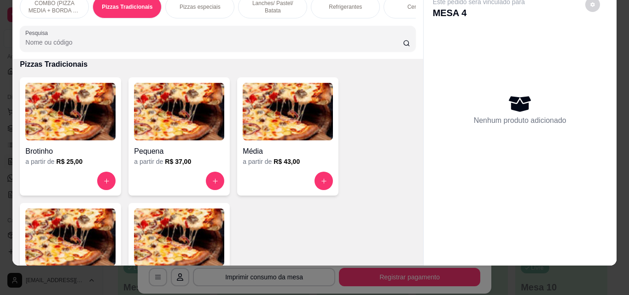
click at [146, 247] on img at bounding box center [179, 238] width 90 height 58
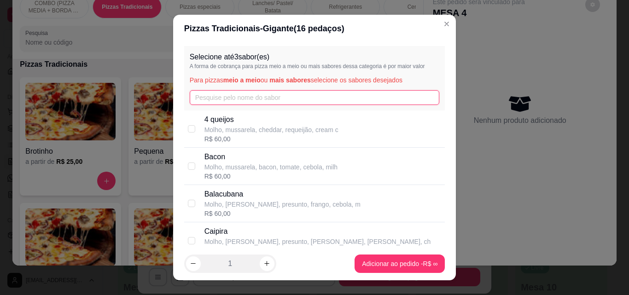
click at [206, 96] on input "text" at bounding box center [315, 97] width 250 height 15
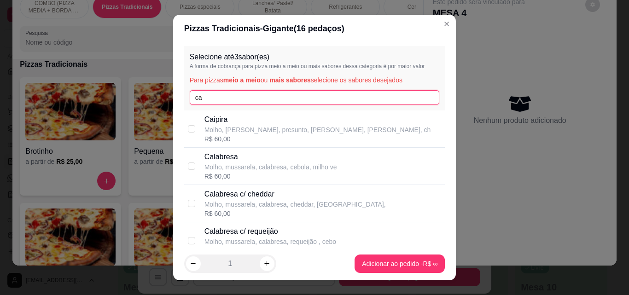
type input "ca"
click at [239, 173] on div "R$ 60,00" at bounding box center [270, 176] width 133 height 9
checkbox input "true"
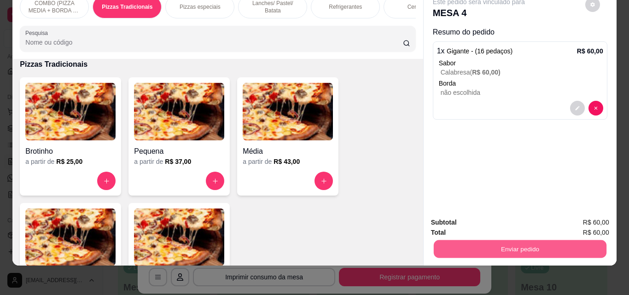
click at [482, 240] on button "Enviar pedido" at bounding box center [519, 249] width 173 height 18
click at [468, 241] on button "Enviar pedido" at bounding box center [520, 249] width 178 height 18
click at [461, 222] on button "Não registrar e enviar pedido" at bounding box center [489, 219] width 93 height 17
